Goal: Find contact information: Obtain details needed to contact an individual or organization

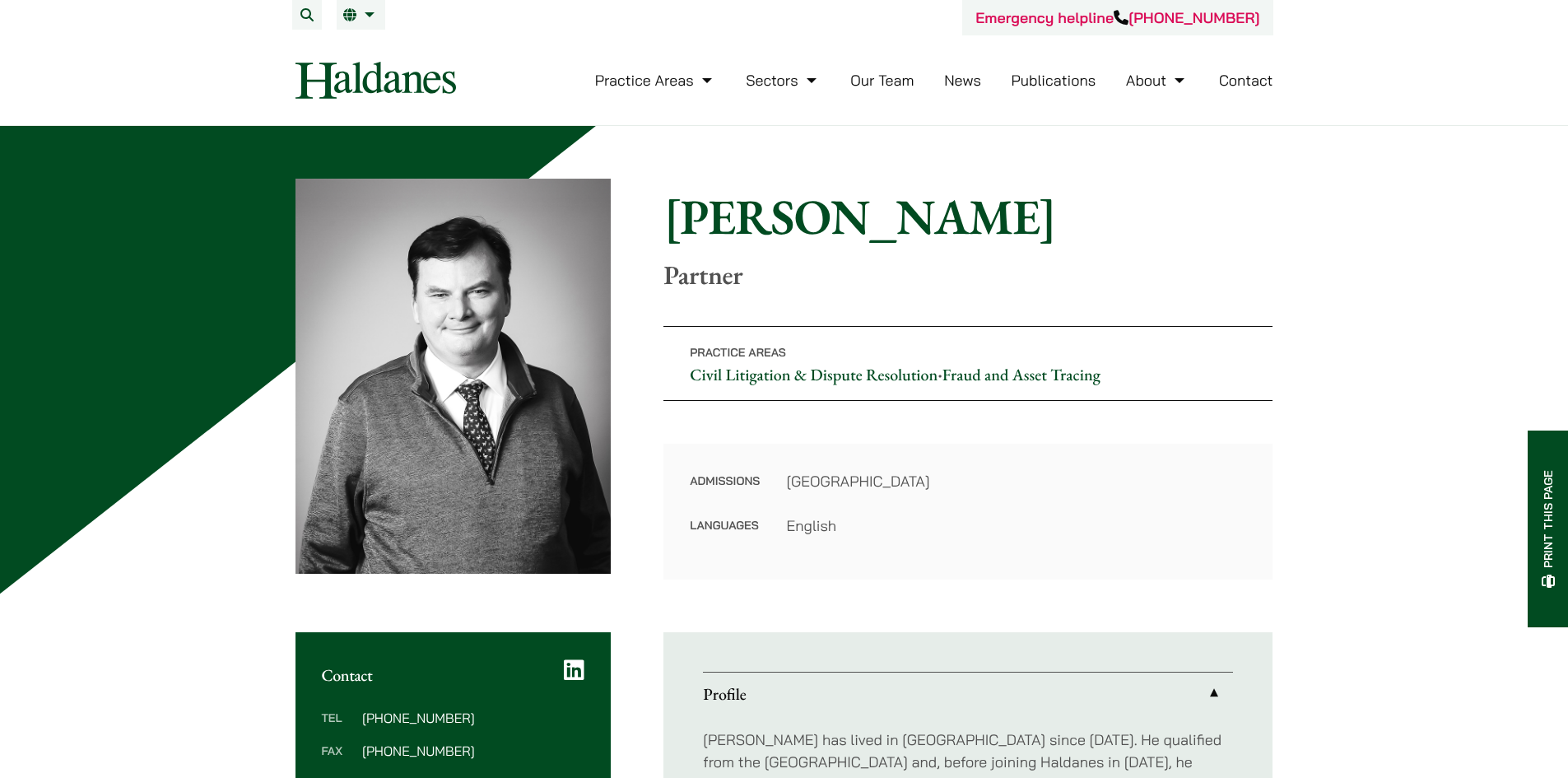
click at [1242, 84] on link "Contact" at bounding box center [1247, 80] width 55 height 19
click at [1244, 79] on link "Contact" at bounding box center [1247, 80] width 55 height 19
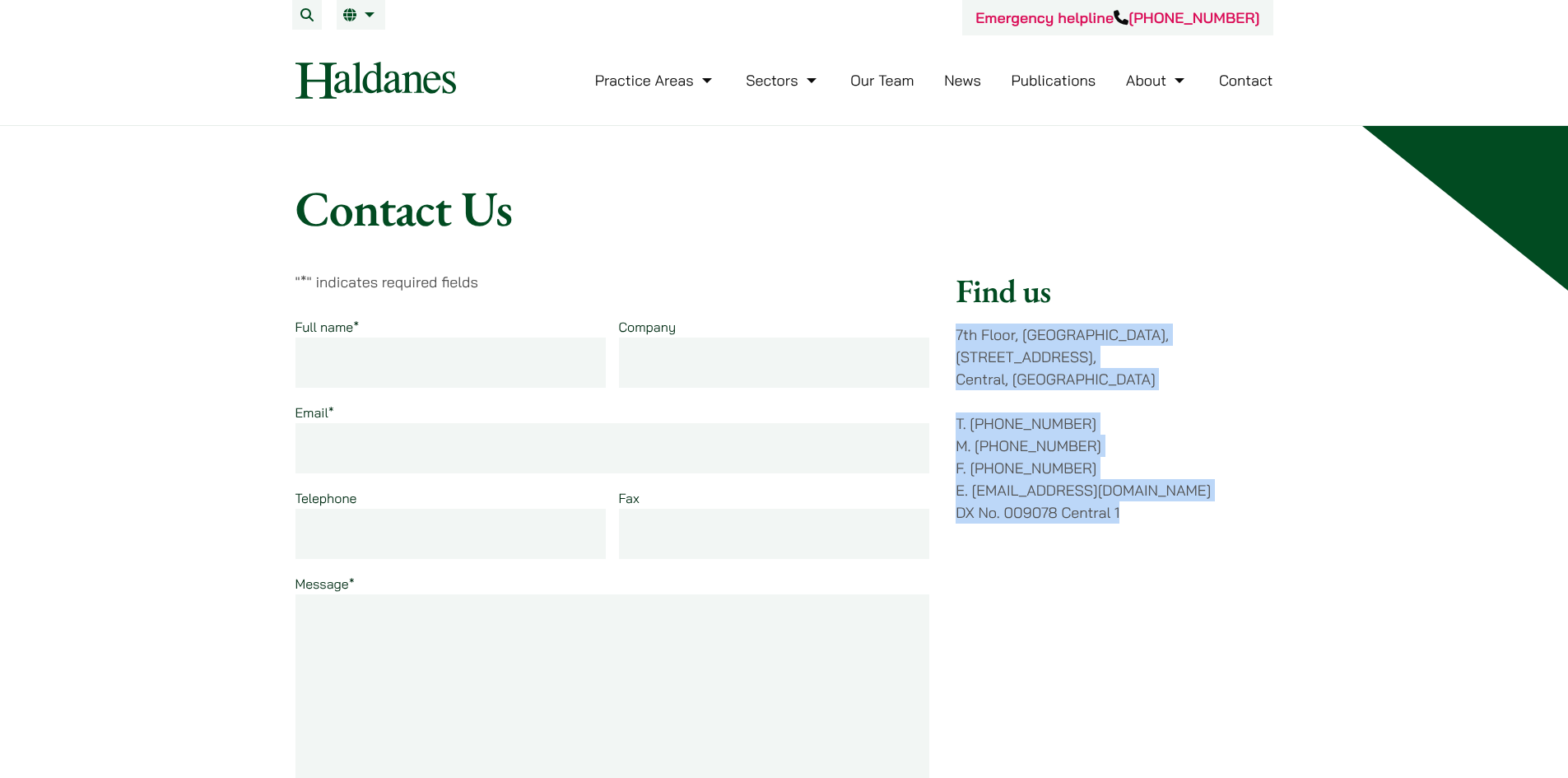
drag, startPoint x: 945, startPoint y: 323, endPoint x: 1162, endPoint y: 533, distance: 302.0
click at [1162, 533] on div "" * " indicates required fields Full name * Company Email * Telephone Fax Messa…" at bounding box center [784, 592] width 978 height 641
copy div "7th Floor, Ruttonjee House, 11 Duddell Street, Central, Hong Kong T. (852) 2868…"
click at [1023, 388] on div "Find us 7th Floor, Ruttonjee House, 11 Duddell Street, Central, Hong Kong T. (8…" at bounding box center [1114, 592] width 317 height 641
drag, startPoint x: 950, startPoint y: 334, endPoint x: 1173, endPoint y: 503, distance: 279.8
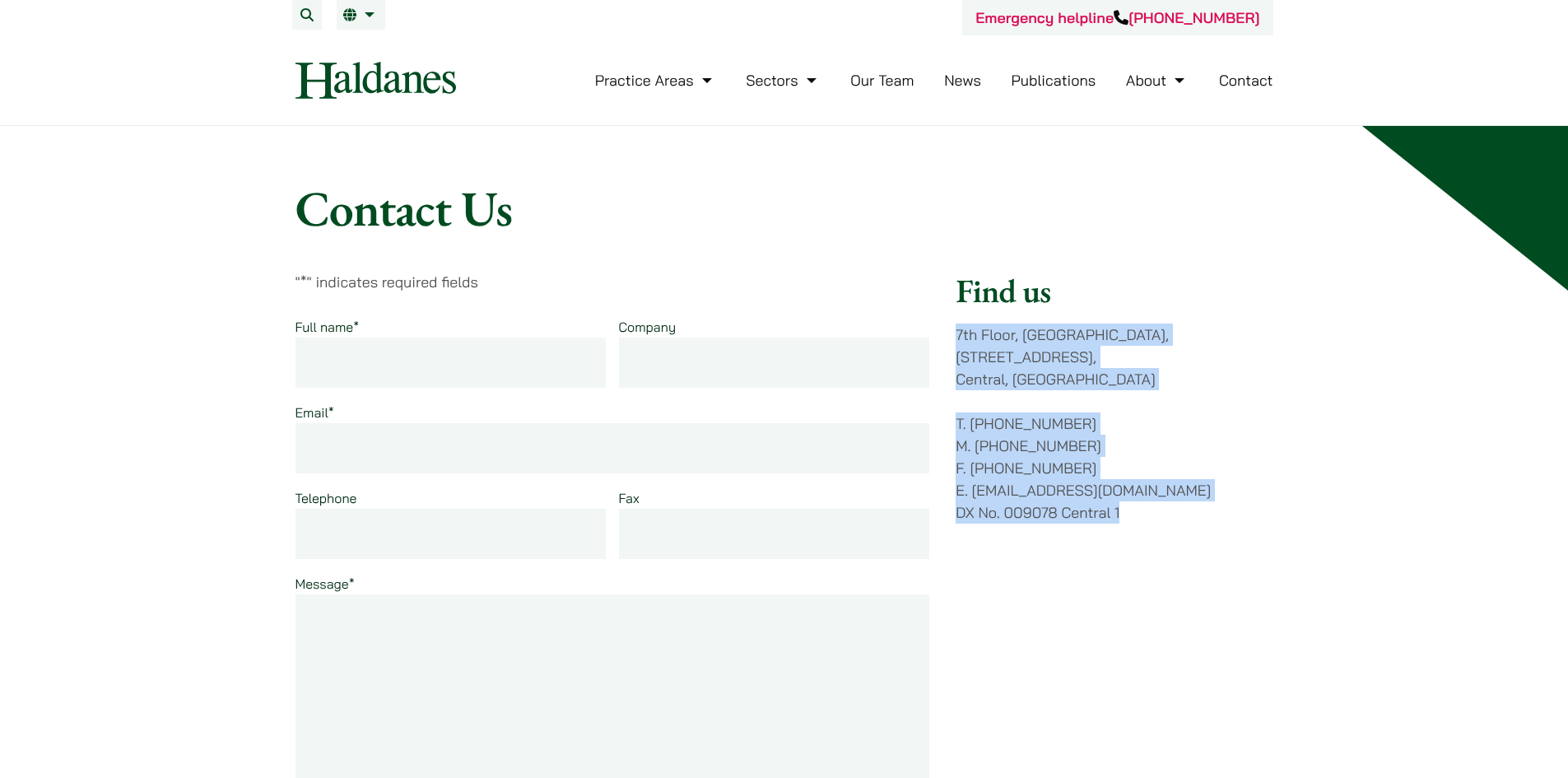
click at [1173, 503] on div "" * " indicates required fields Full name * Company Email * Telephone Fax Messa…" at bounding box center [784, 592] width 978 height 641
copy div "7th Floor, Ruttonjee House, 11 Duddell Street, Central, Hong Kong T. (852) 2868…"
